Goal: Task Accomplishment & Management: Manage account settings

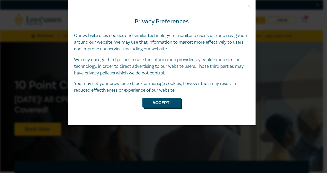
click at [167, 102] on button "Accept!" at bounding box center [162, 103] width 39 height 10
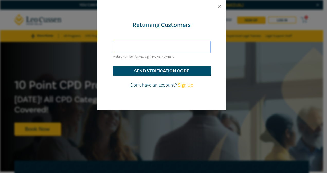
click at [174, 45] on input "text" at bounding box center [162, 47] width 98 height 12
type input "megan@roymorrislawyer.com.au"
click at [166, 72] on button "send verification code" at bounding box center [162, 71] width 98 height 10
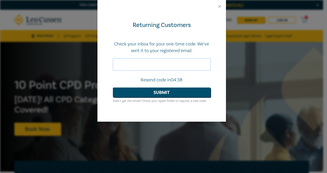
click at [191, 64] on input "text" at bounding box center [162, 64] width 98 height 12
type input "665428"
click at [167, 93] on button "Submit" at bounding box center [162, 93] width 98 height 10
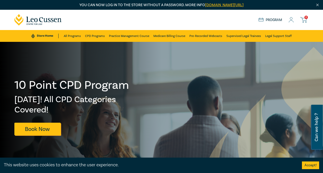
click at [312, 166] on button "Accept!" at bounding box center [310, 166] width 17 height 8
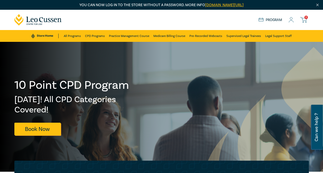
click at [293, 20] on icon at bounding box center [291, 19] width 5 height 5
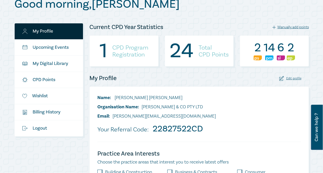
scroll to position [64, 0]
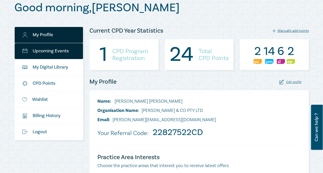
click at [55, 50] on link "Upcoming Events" at bounding box center [49, 51] width 69 height 16
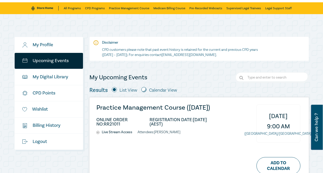
scroll to position [29, 0]
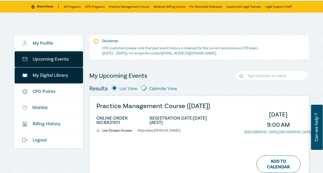
click at [61, 76] on link "My Digital Library" at bounding box center [49, 76] width 69 height 16
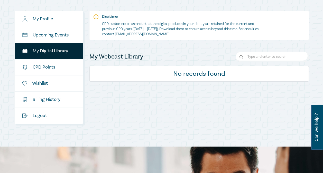
scroll to position [84, 0]
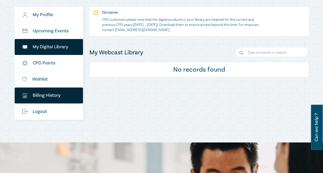
click at [35, 97] on link "$ Billing History" at bounding box center [49, 96] width 69 height 16
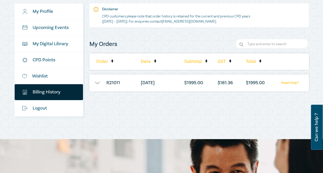
scroll to position [88, 0]
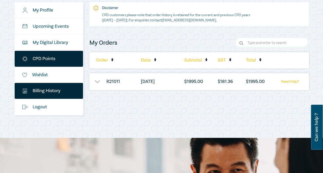
click at [41, 59] on link "CPD Points" at bounding box center [49, 59] width 69 height 16
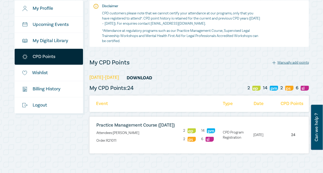
scroll to position [66, 0]
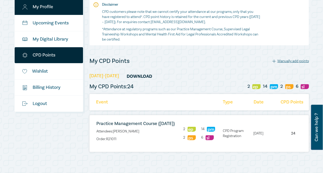
click at [72, 4] on link "My Profile" at bounding box center [49, 7] width 69 height 16
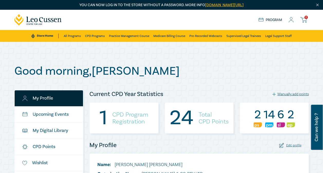
drag, startPoint x: 323, startPoint y: 23, endPoint x: 327, endPoint y: 41, distance: 18.5
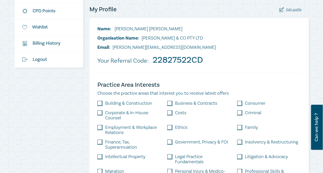
scroll to position [101, 0]
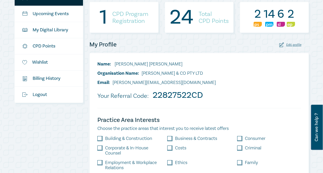
click at [293, 45] on div "Edit profile" at bounding box center [291, 44] width 22 height 5
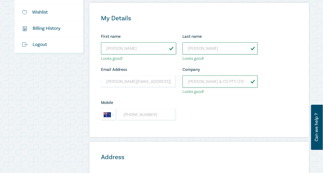
scroll to position [153, 0]
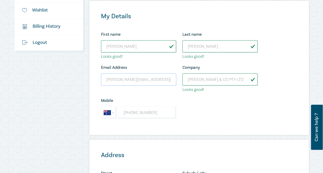
drag, startPoint x: 169, startPoint y: 80, endPoint x: 102, endPoint y: 82, distance: 67.2
click at [102, 82] on input "megan@roymorrislawyer.com.au" at bounding box center [138, 80] width 75 height 12
click at [277, 9] on div "My Details First name Megan Looks good! Last name Morris Looks good! Email Addr…" at bounding box center [200, 68] width 220 height 134
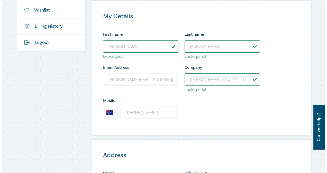
scroll to position [0, 0]
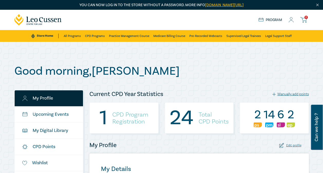
click at [52, 36] on link "Store Home" at bounding box center [44, 36] width 27 height 5
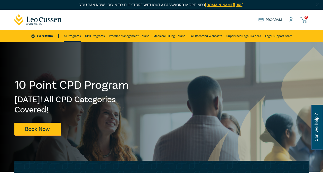
click at [73, 37] on link "All Programs" at bounding box center [72, 36] width 17 height 12
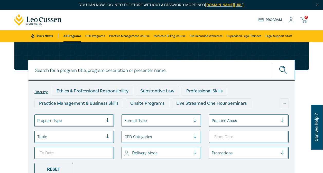
click at [226, 6] on link "[DOMAIN_NAME][URL]" at bounding box center [224, 5] width 39 height 5
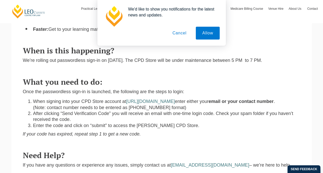
scroll to position [241, 0]
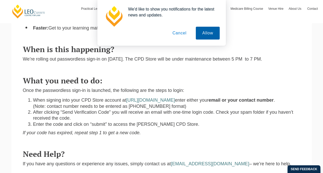
click at [204, 34] on button "Allow" at bounding box center [208, 33] width 24 height 13
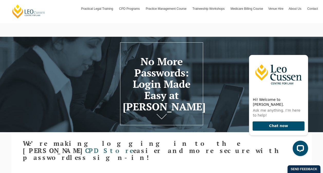
scroll to position [0, 0]
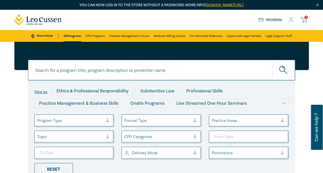
click at [227, 165] on ul "Program Type Format Type Practice Areas Topic CPD Categories Delivery Mode Prom…" at bounding box center [162, 145] width 262 height 61
click at [292, 20] on icon at bounding box center [291, 19] width 5 height 5
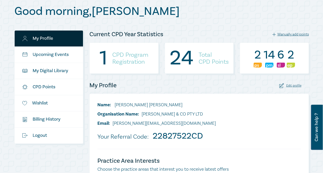
scroll to position [59, 0]
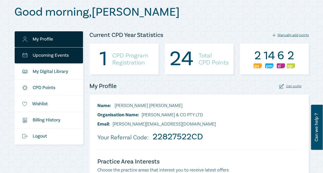
click at [58, 58] on link "Upcoming Events" at bounding box center [49, 56] width 69 height 16
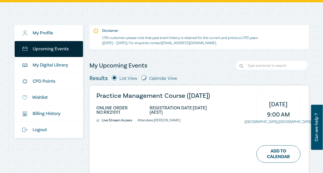
scroll to position [19, 0]
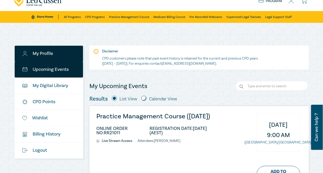
click at [71, 56] on link "My Profile" at bounding box center [49, 54] width 69 height 16
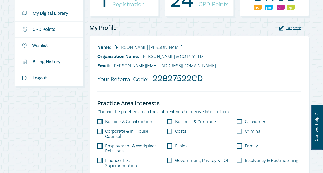
scroll to position [121, 0]
